Goal: Check status: Check status

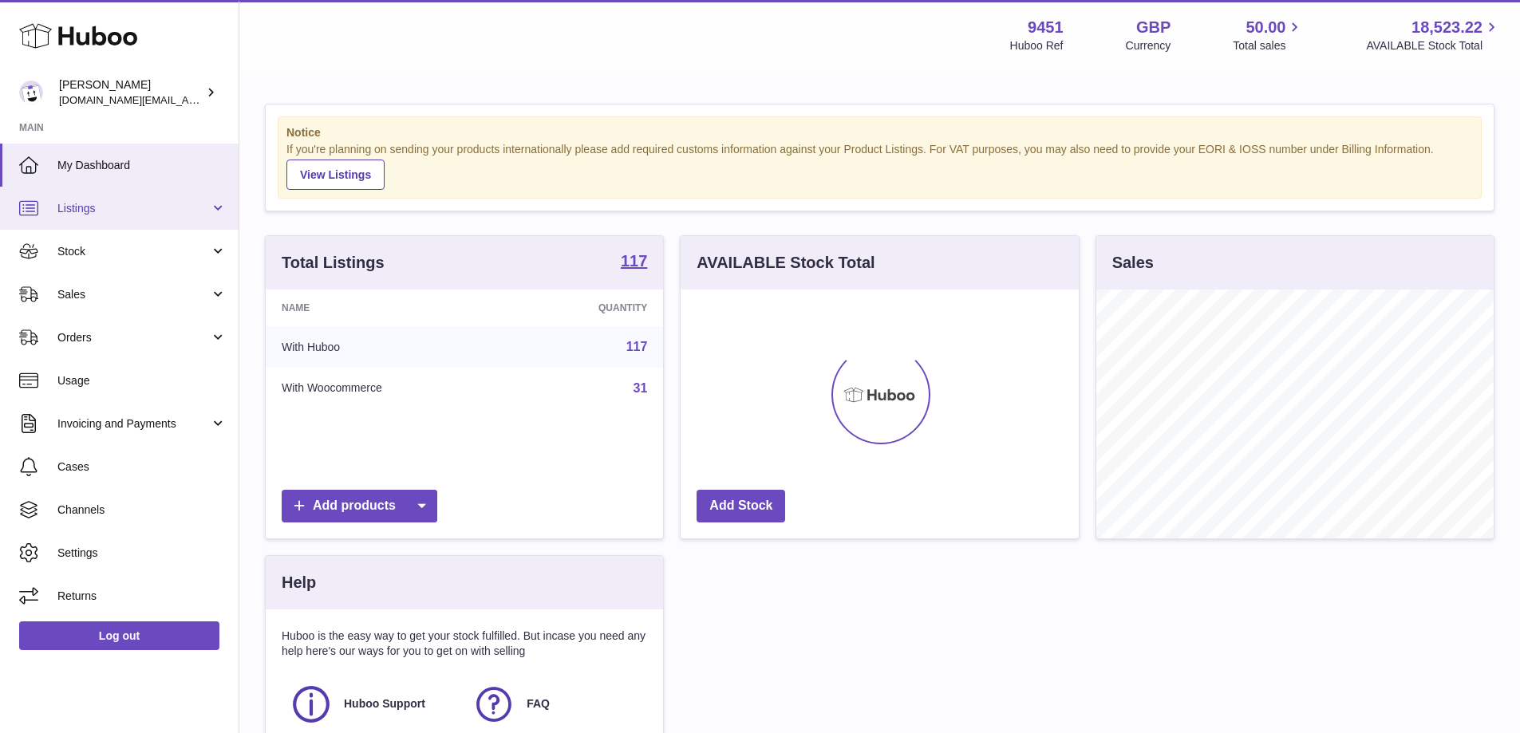
scroll to position [249, 398]
click at [197, 266] on link "Stock" at bounding box center [119, 251] width 239 height 43
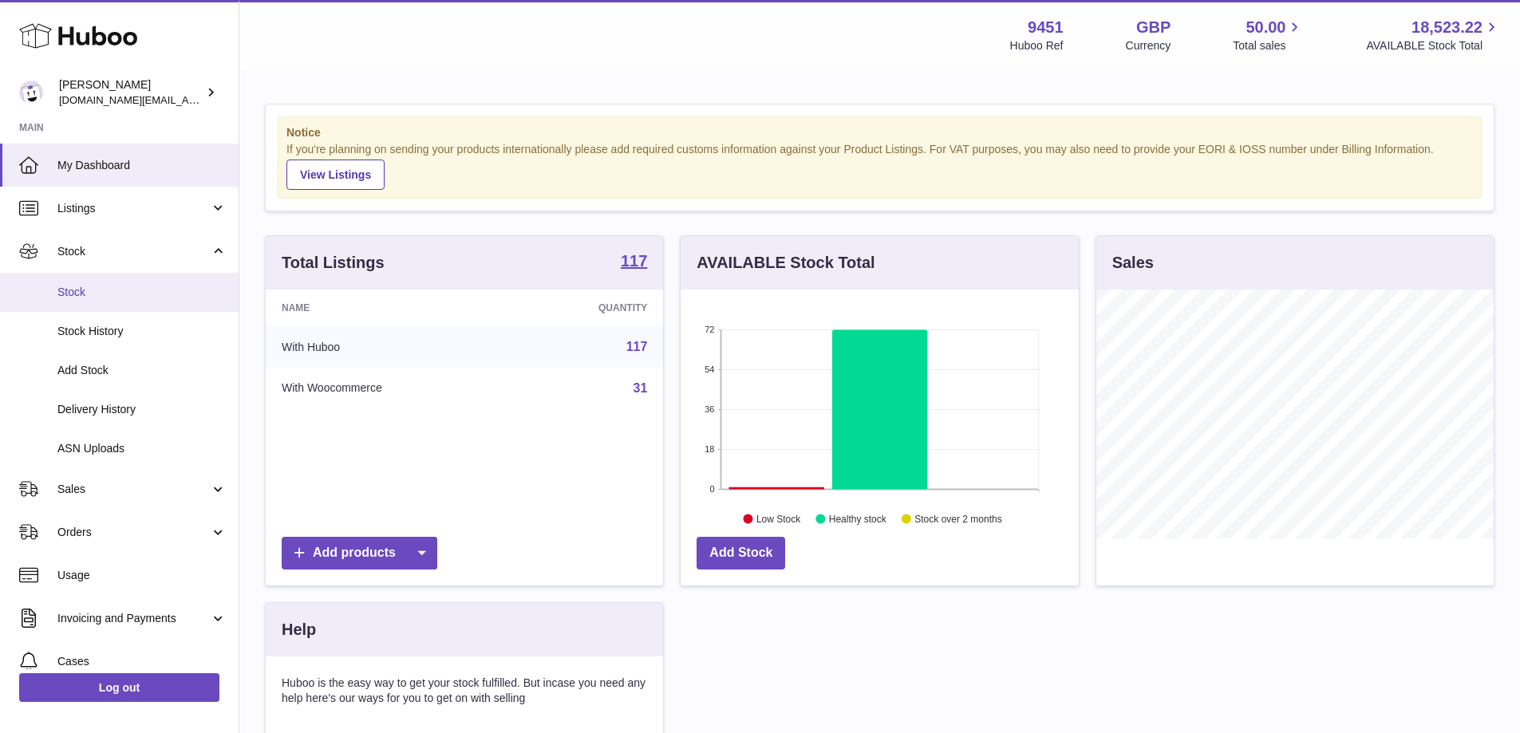
click at [154, 304] on link "Stock" at bounding box center [119, 292] width 239 height 39
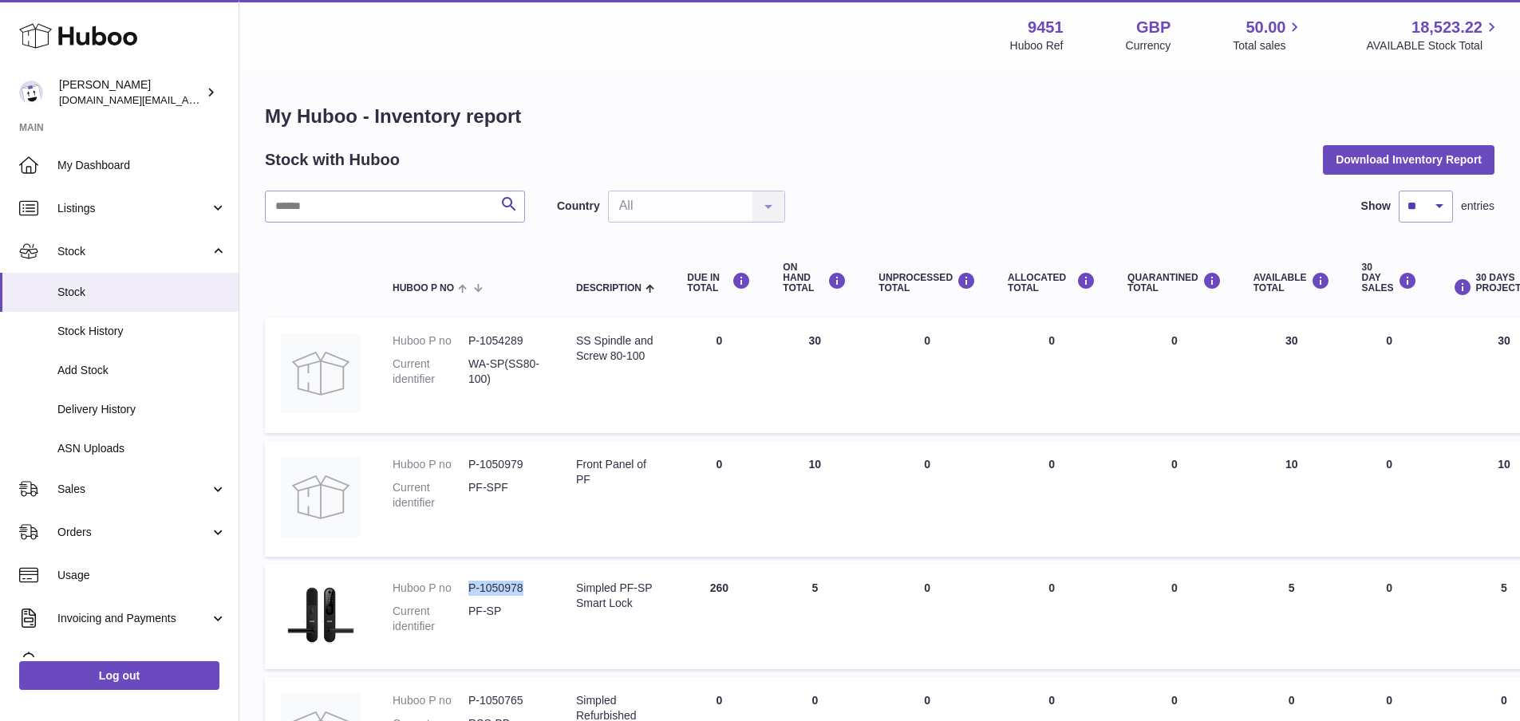
drag, startPoint x: 470, startPoint y: 590, endPoint x: 547, endPoint y: 596, distance: 76.9
click at [547, 596] on td "Huboo P no P-1050978 Current identifier PF-SP" at bounding box center [469, 617] width 184 height 105
copy dd "P-1050978"
click at [105, 335] on span "Stock History" at bounding box center [141, 331] width 169 height 15
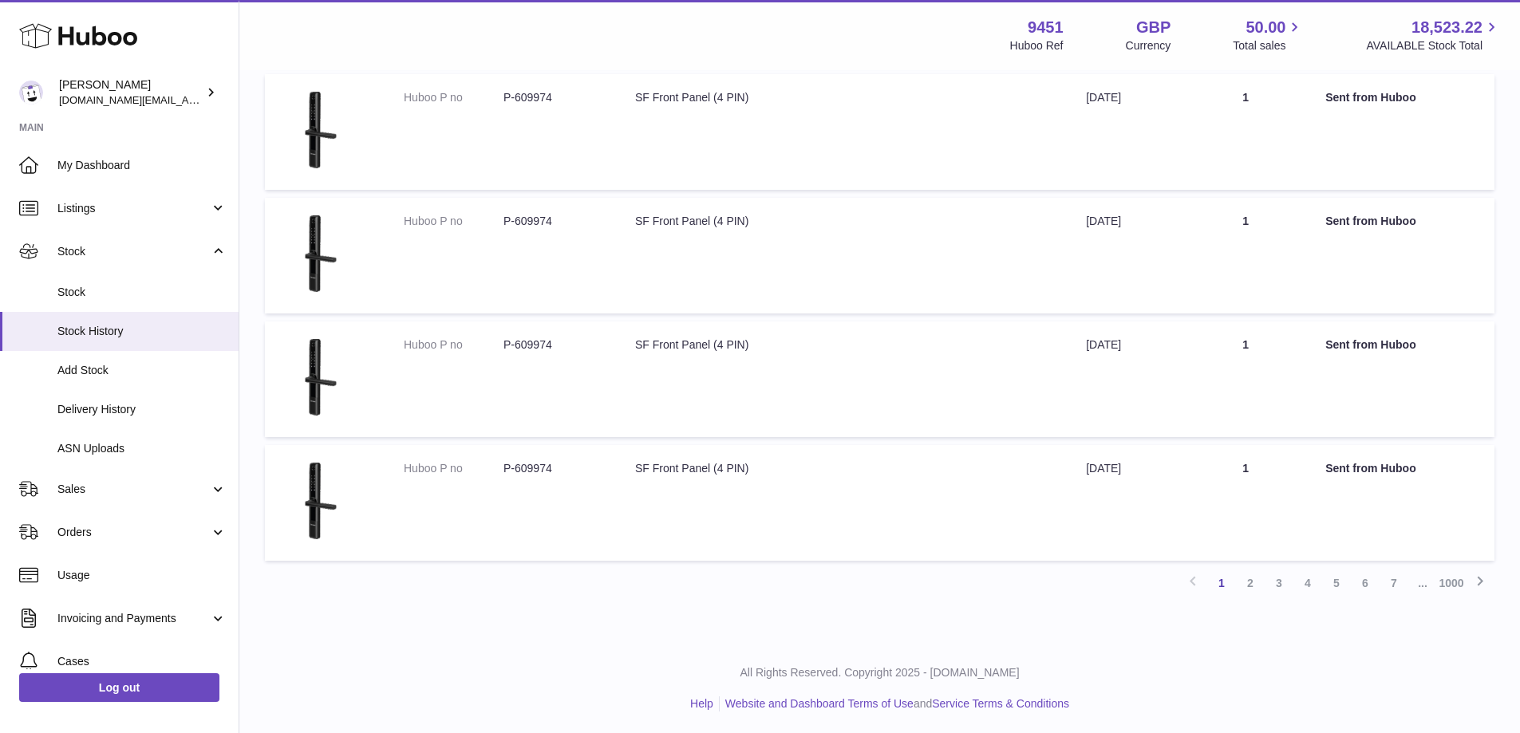
scroll to position [1032, 0]
click at [102, 412] on span "Delivery History" at bounding box center [141, 409] width 169 height 15
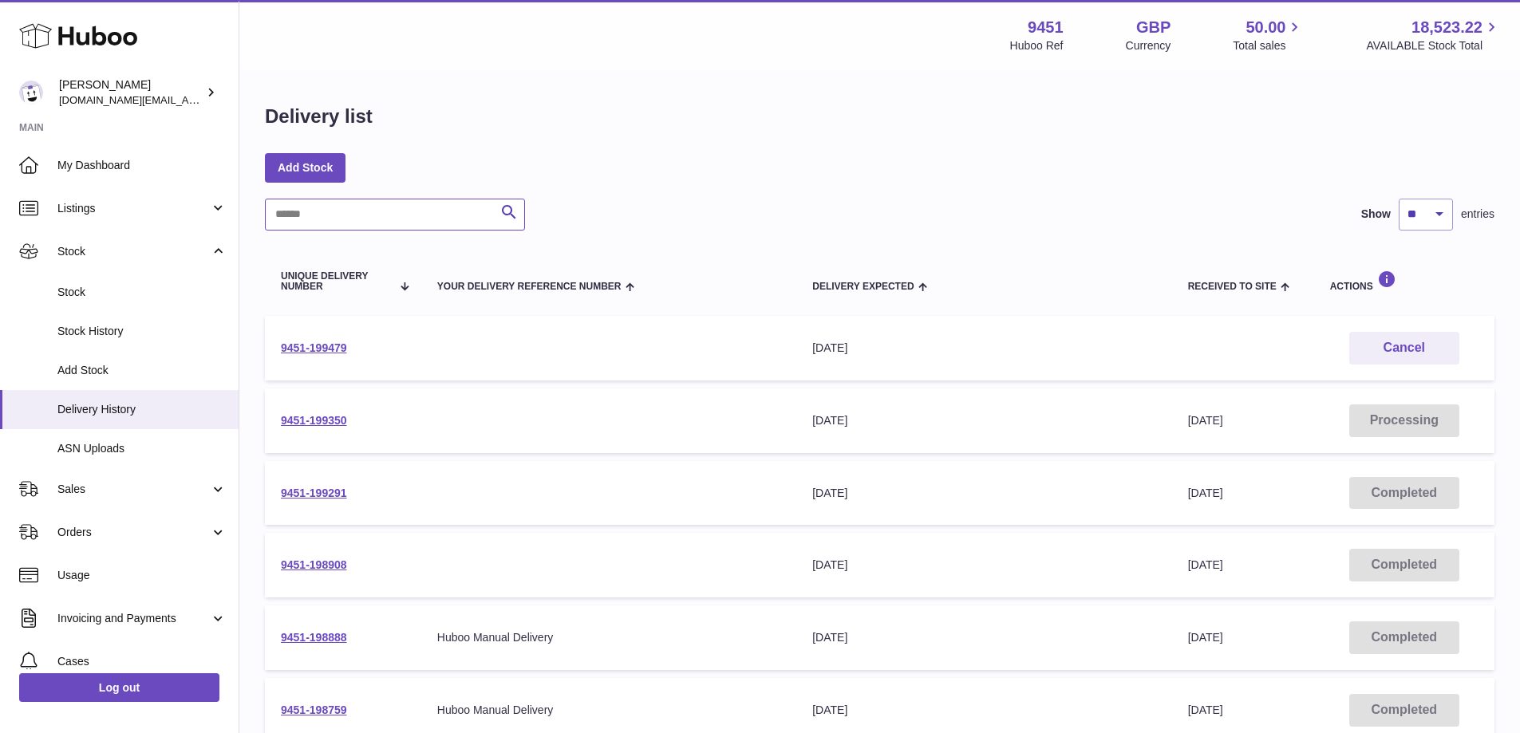
click at [366, 215] on input "text" at bounding box center [395, 215] width 260 height 32
paste input "*********"
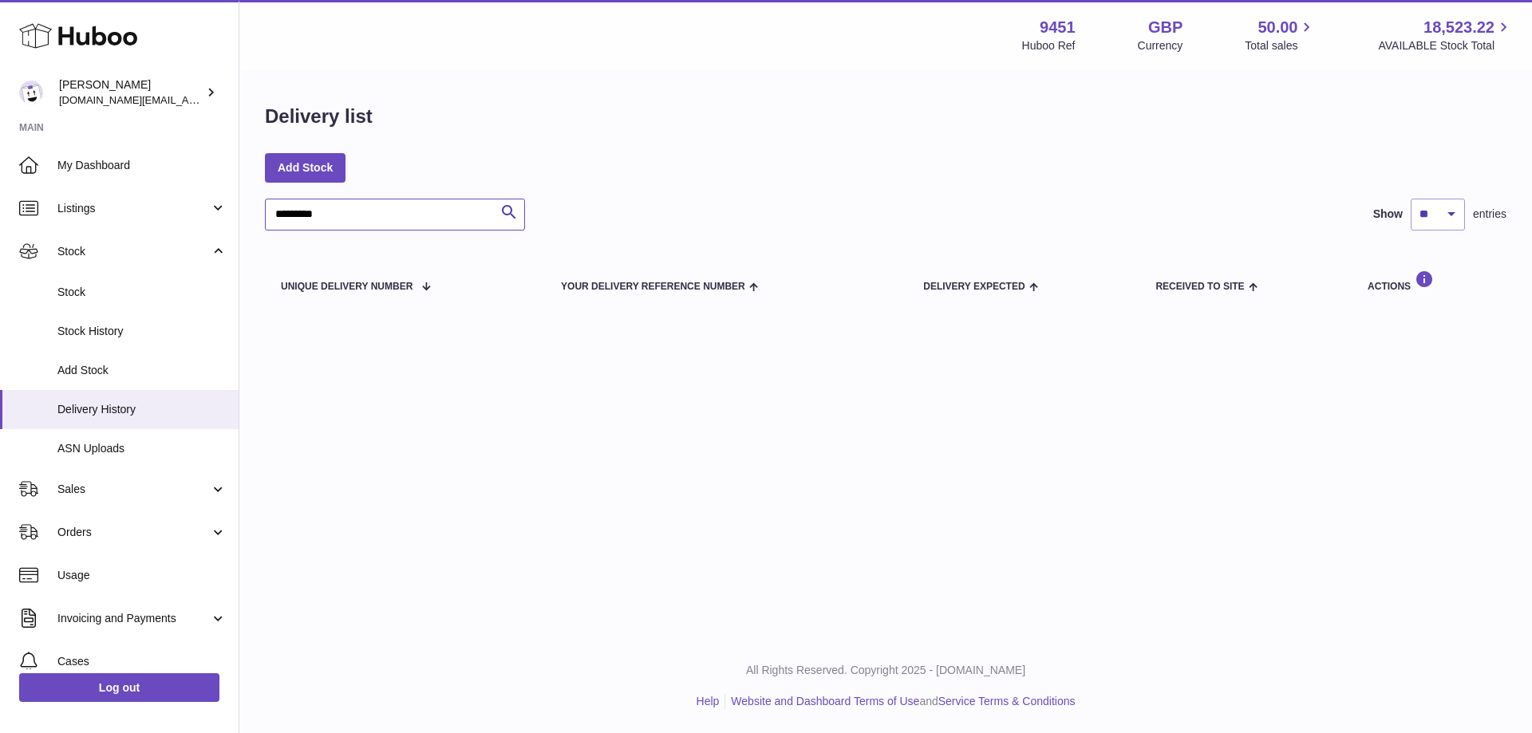
drag, startPoint x: 287, startPoint y: 219, endPoint x: 255, endPoint y: 224, distance: 31.6
click at [255, 224] on div "Delivery list Add Stock ********* Search Show ** ** ** *** entries Unique Deliv…" at bounding box center [885, 210] width 1293 height 276
type input "*******"
drag, startPoint x: 330, startPoint y: 215, endPoint x: 198, endPoint y: 204, distance: 132.2
click at [198, 204] on div "Huboo Amir Choroomi amir.ch@gmail.com Main My Dashboard Listings Not with Huboo…" at bounding box center [766, 366] width 1532 height 733
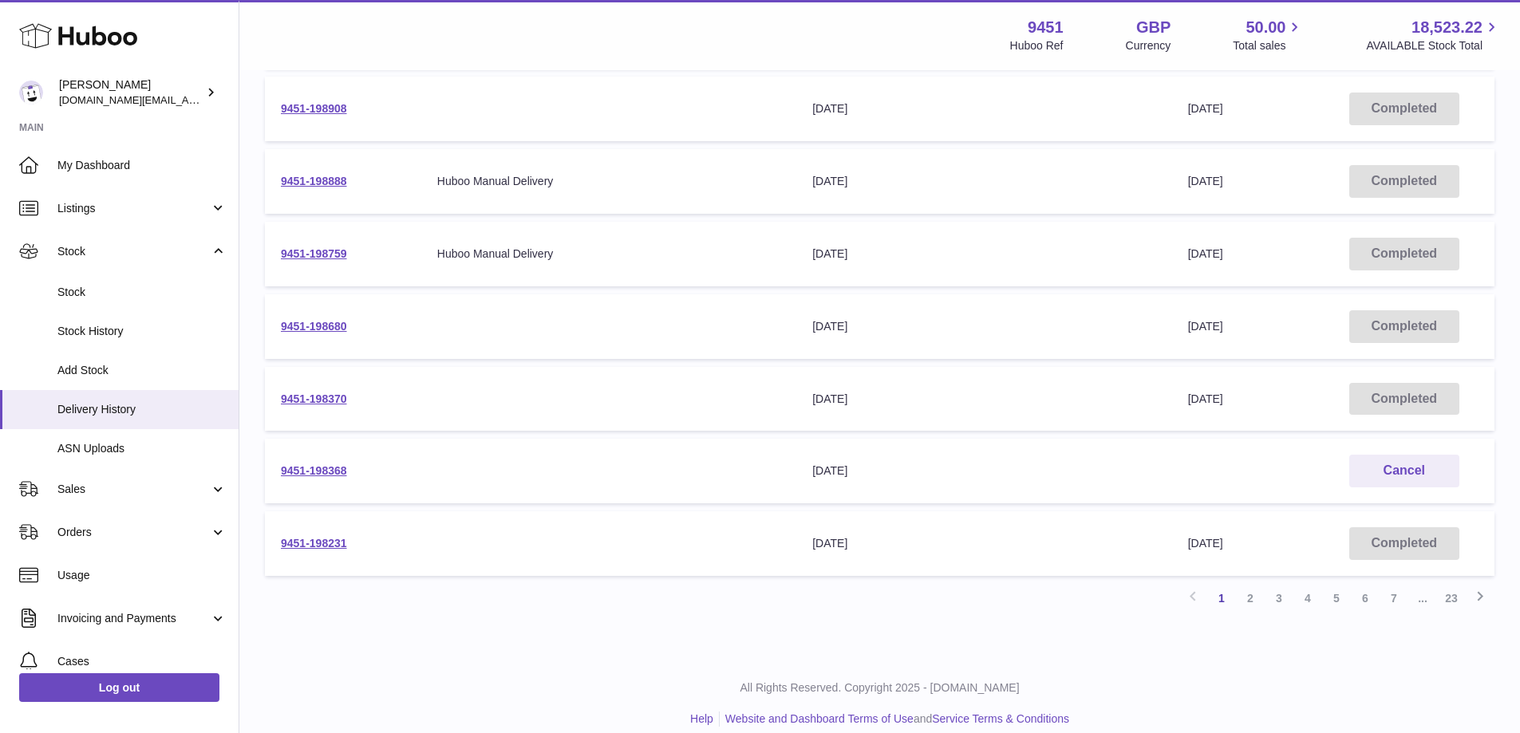
scroll to position [457, 0]
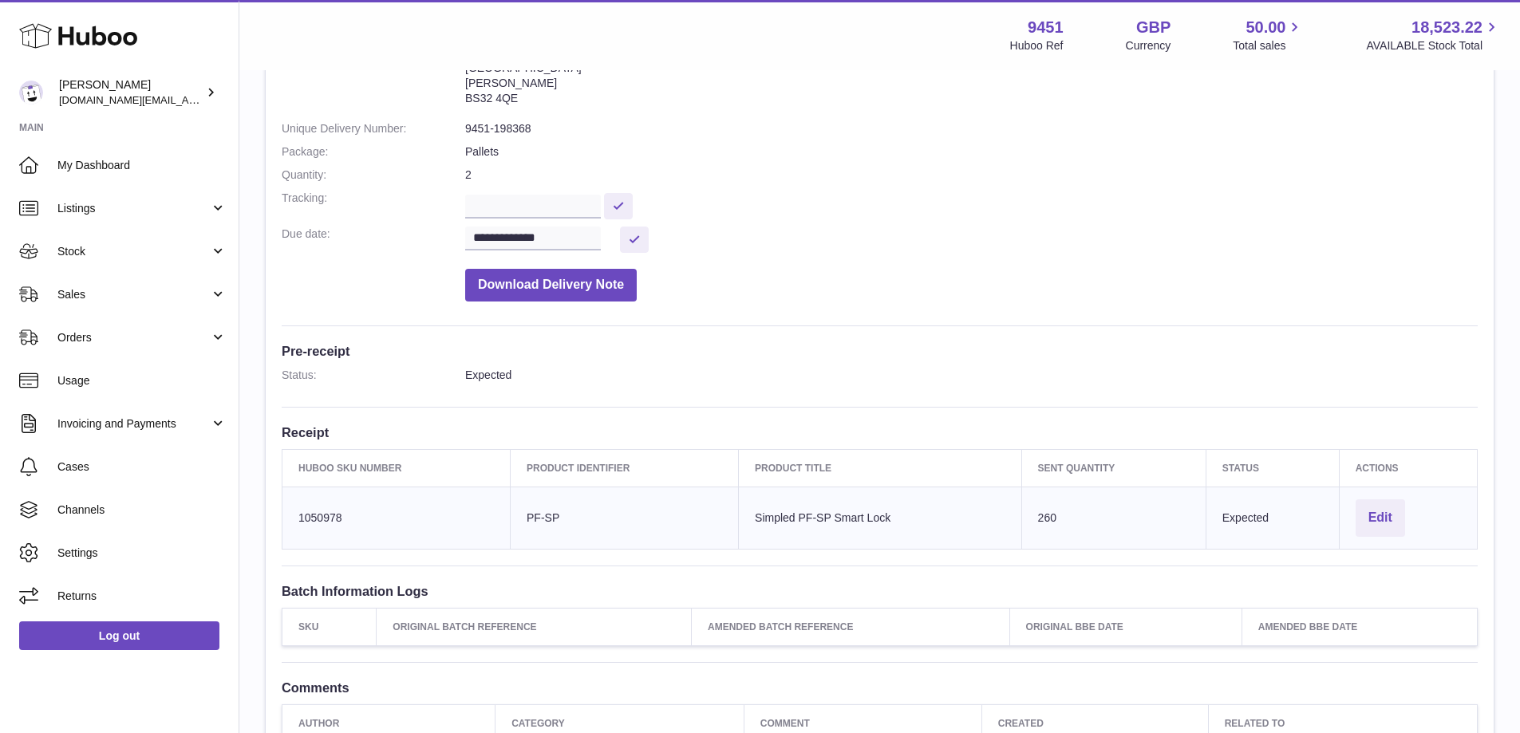
scroll to position [164, 0]
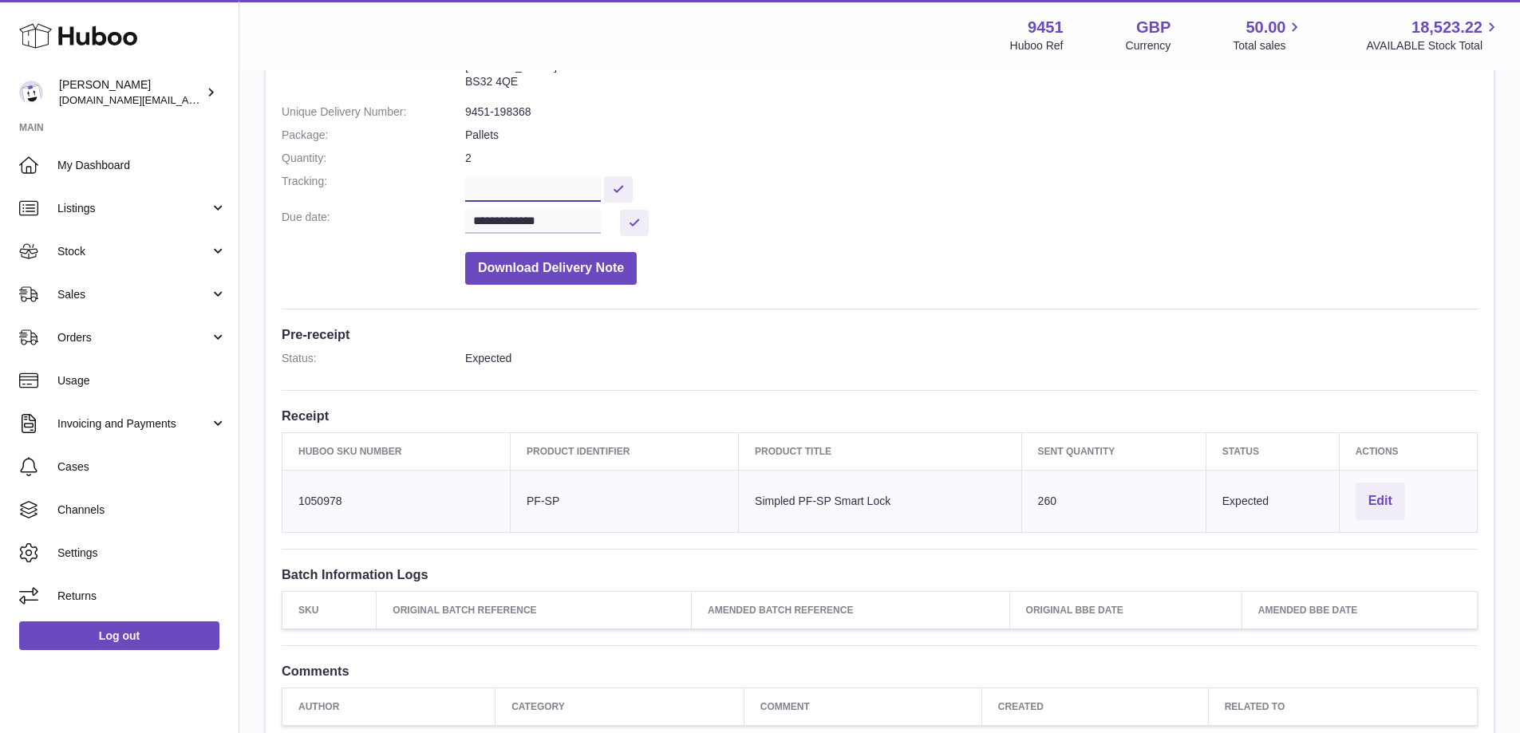
click at [476, 183] on input "text" at bounding box center [533, 190] width 136 height 24
type input "**********"
click at [633, 192] on button at bounding box center [618, 189] width 29 height 26
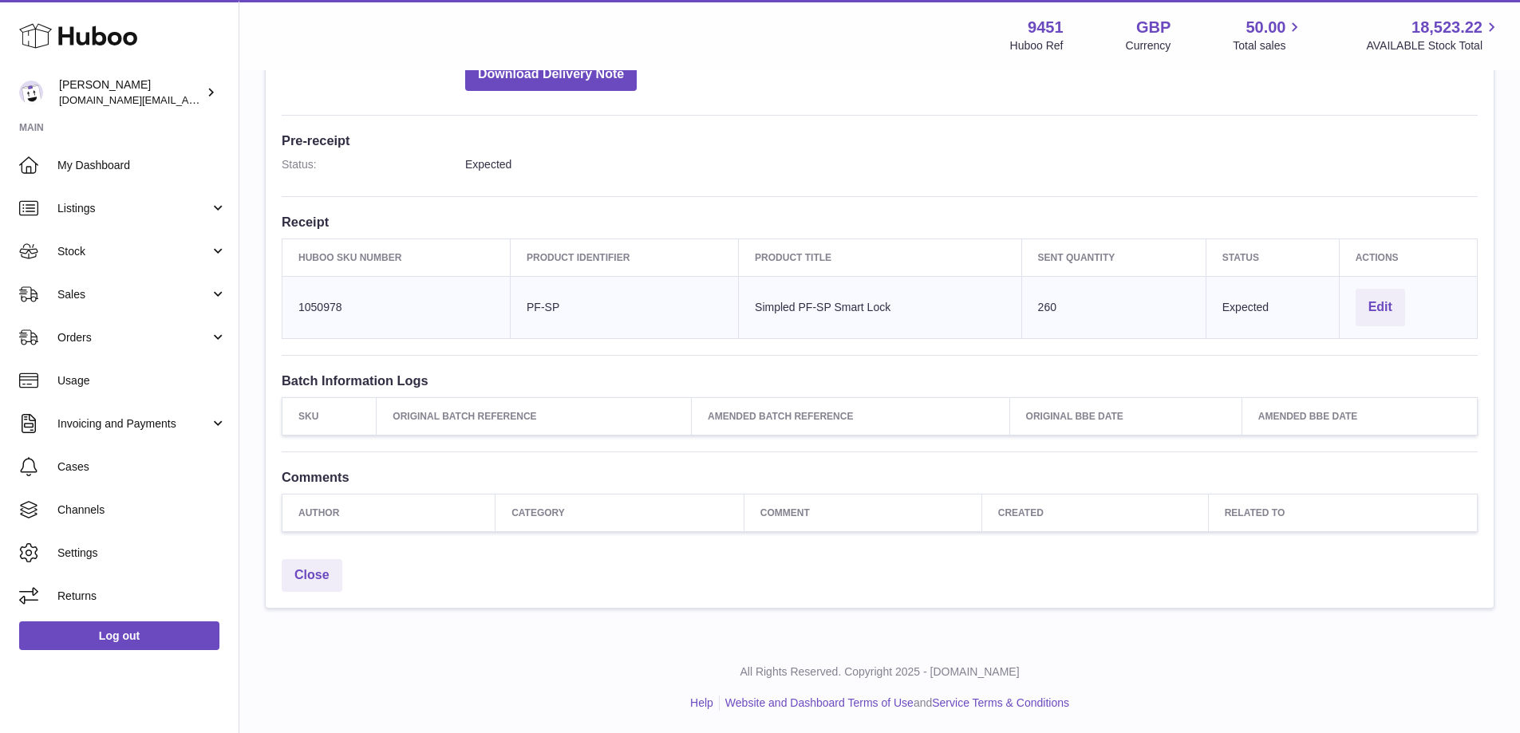
scroll to position [106, 0]
